Goal: Find specific page/section: Find specific page/section

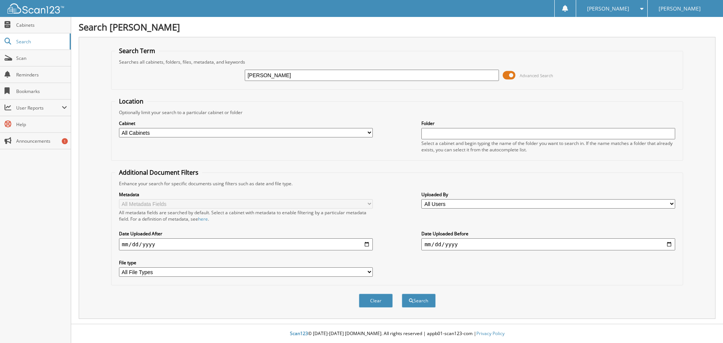
type input "[PERSON_NAME]"
click at [402, 294] on button "Search" at bounding box center [419, 301] width 34 height 14
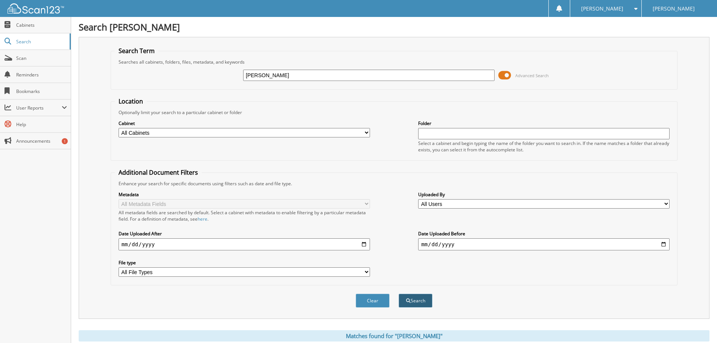
click at [422, 306] on button "Search" at bounding box center [416, 301] width 34 height 14
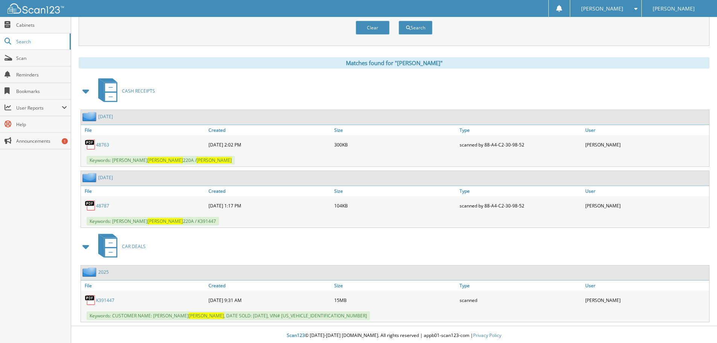
scroll to position [275, 0]
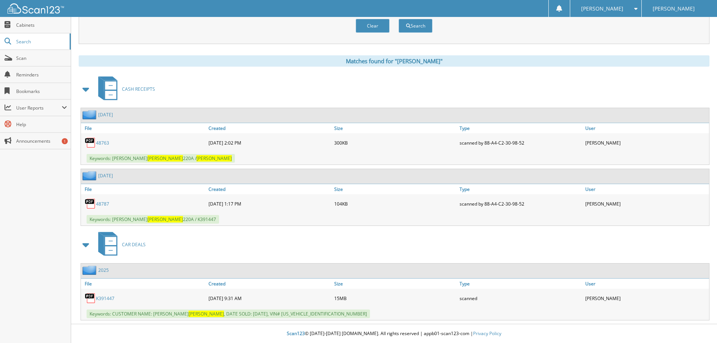
click at [105, 299] on link "K391447" at bounding box center [105, 298] width 18 height 6
